Goal: Find specific page/section: Find specific page/section

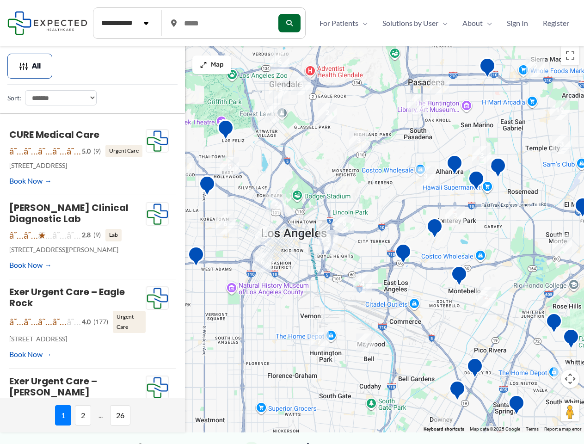
click at [292, 243] on div at bounding box center [292, 237] width 584 height 391
click at [292, 237] on div at bounding box center [292, 237] width 584 height 391
click at [279, 89] on img "13" at bounding box center [278, 88] width 19 height 19
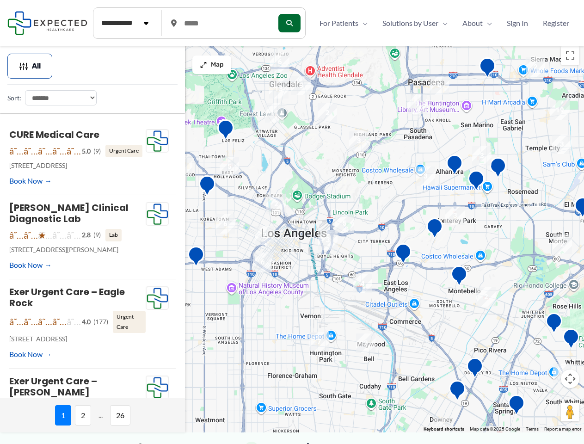
click at [280, 62] on img "6" at bounding box center [279, 61] width 19 height 19
click at [301, 86] on div at bounding box center [292, 237] width 584 height 391
click at [319, 342] on div at bounding box center [292, 237] width 584 height 391
click at [328, 113] on div at bounding box center [292, 237] width 584 height 391
click at [328, 240] on div at bounding box center [292, 237] width 584 height 391
